Goal: Communication & Community: Answer question/provide support

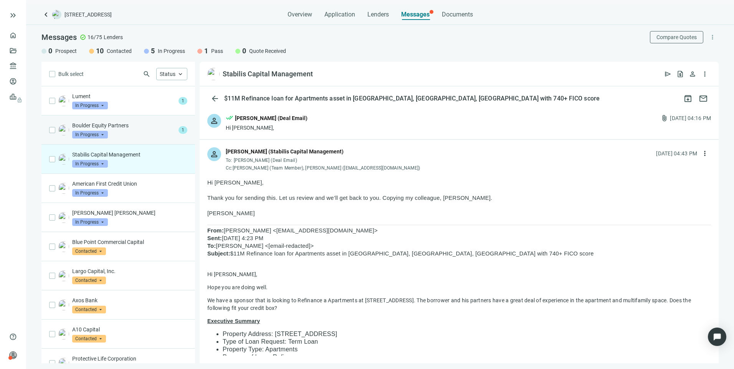
click at [149, 126] on p "Boulder Equity Partners" at bounding box center [123, 126] width 103 height 8
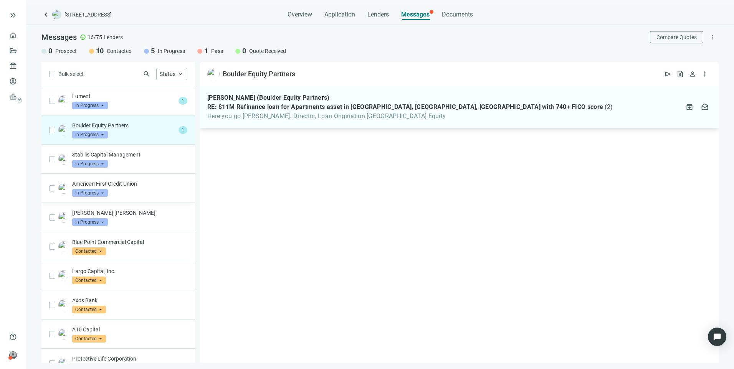
click at [261, 122] on div "[PERSON_NAME] (Boulder Equity Partners) RE: $11M Refinance loan for Apartments …" at bounding box center [459, 107] width 519 height 42
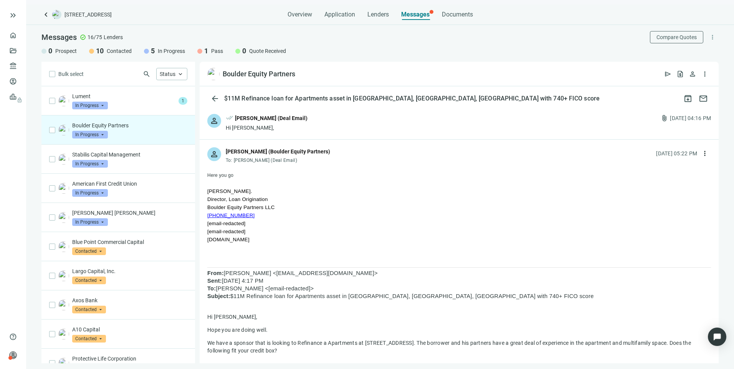
click at [254, 180] on p at bounding box center [459, 183] width 504 height 8
click at [225, 176] on span "Here you go" at bounding box center [220, 175] width 26 height 5
click at [117, 106] on div "Lument In Progress arrow_drop_down" at bounding box center [123, 101] width 103 height 17
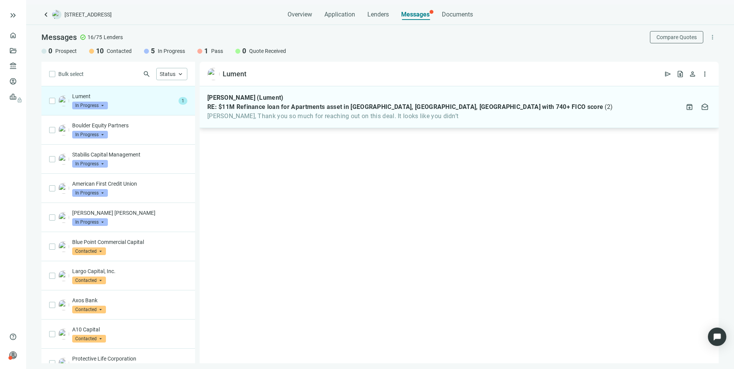
click at [292, 117] on span "[PERSON_NAME], Thank you so much for reaching out on this deal. It looks like y…" at bounding box center [410, 117] width 406 height 8
